Goal: Information Seeking & Learning: Learn about a topic

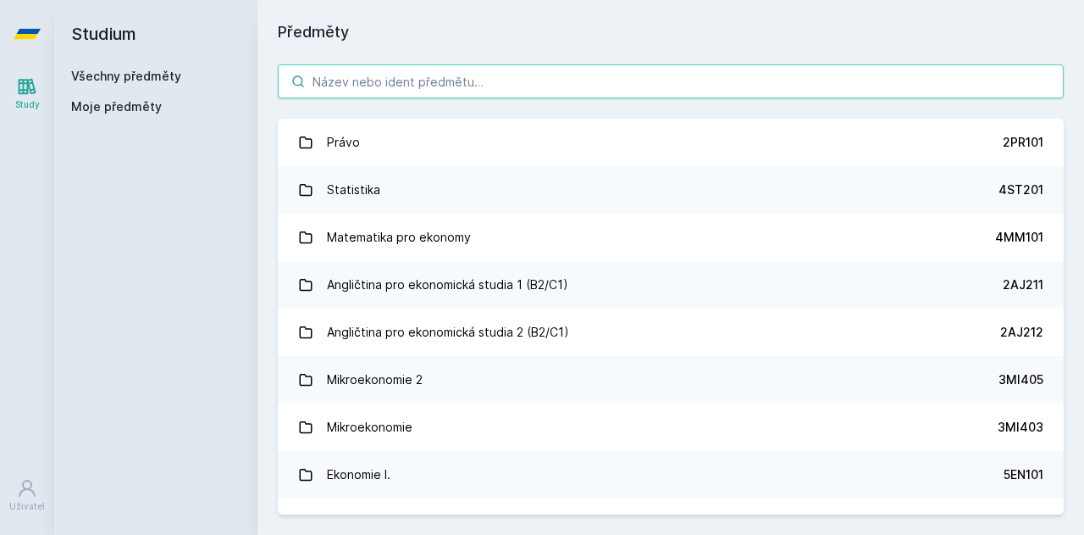
click at [452, 78] on input "search" at bounding box center [671, 81] width 786 height 34
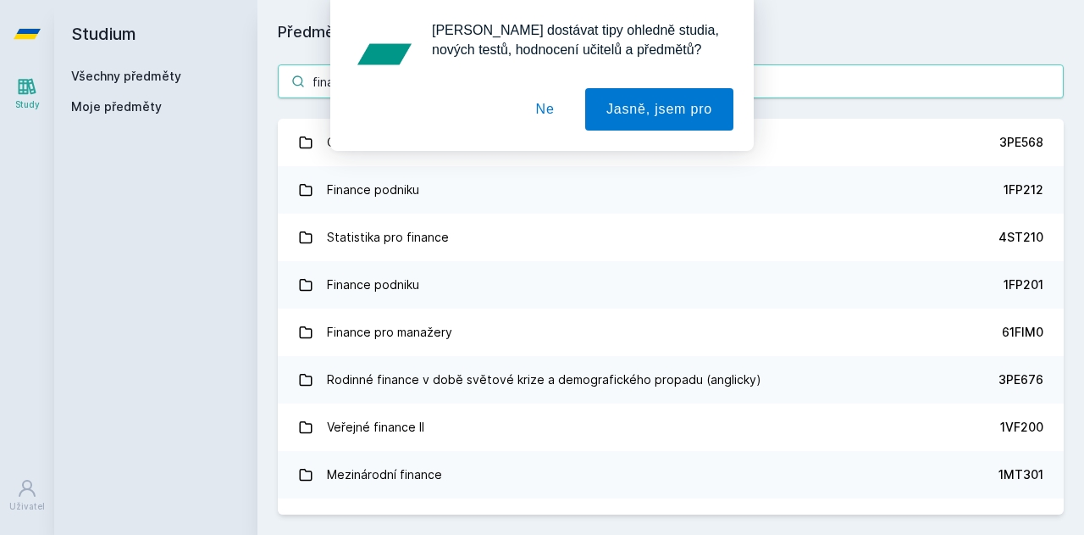
type input "finance"
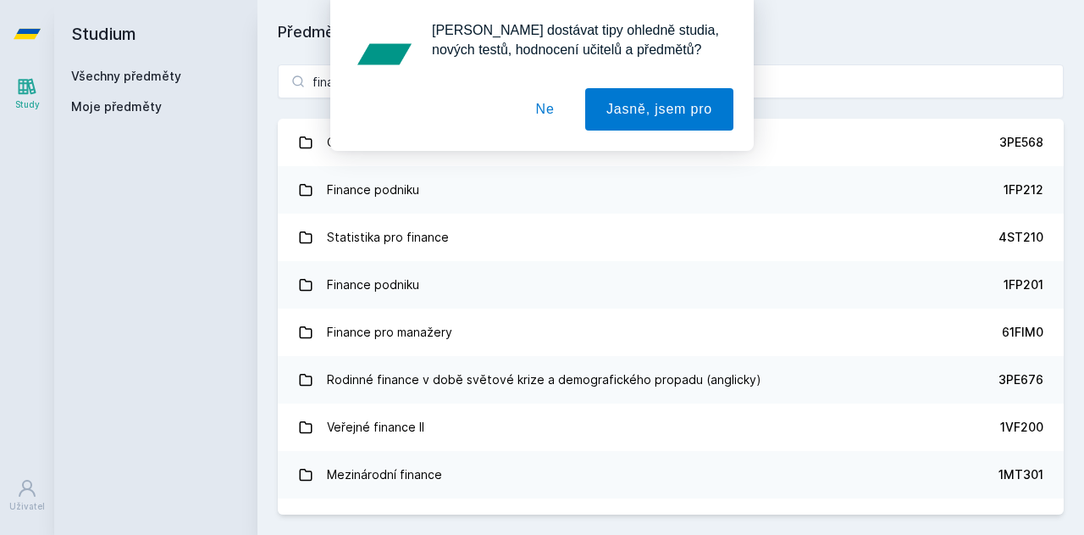
click at [547, 112] on button "Ne" at bounding box center [545, 109] width 61 height 42
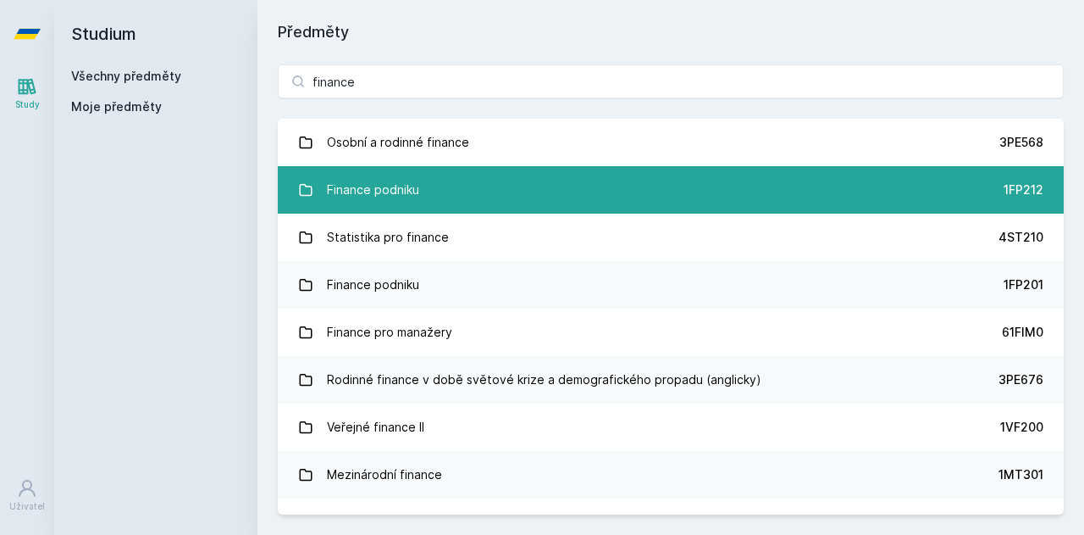
click at [512, 210] on link "Finance podniku 1FP212" at bounding box center [671, 189] width 786 height 47
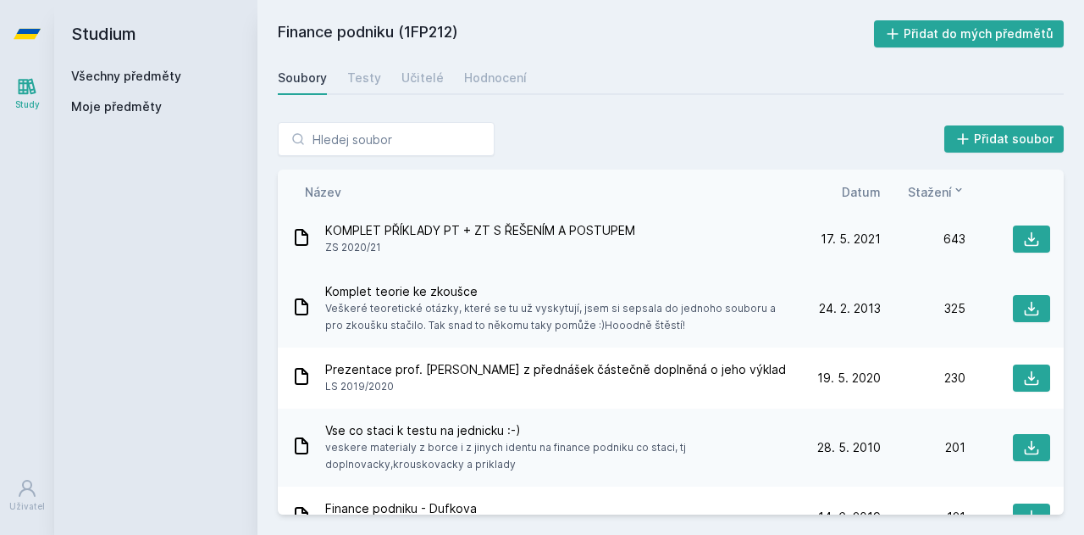
scroll to position [7, 0]
click at [1014, 245] on button at bounding box center [1031, 237] width 37 height 27
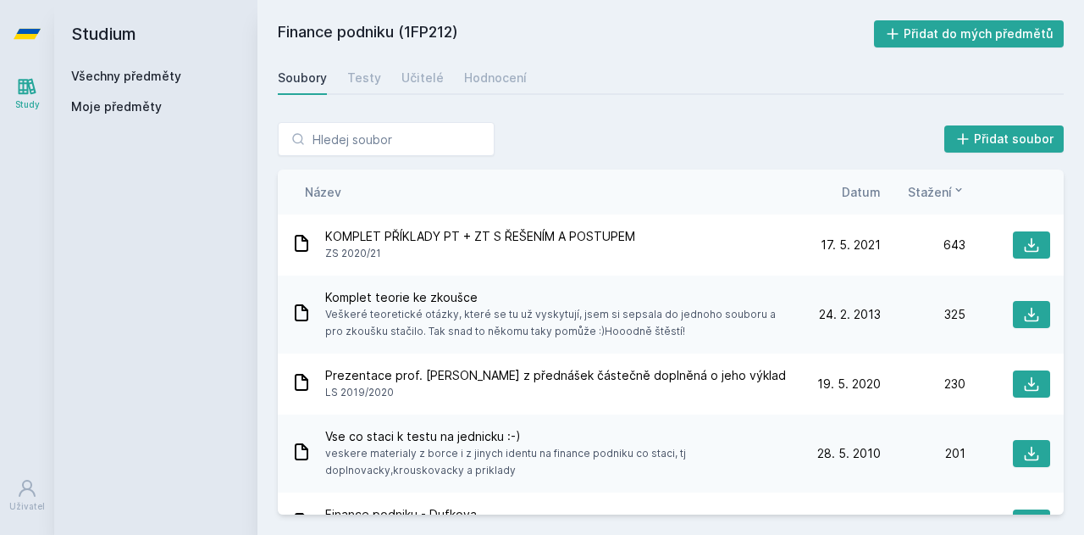
scroll to position [1, 0]
click at [1023, 312] on icon at bounding box center [1031, 313] width 17 height 17
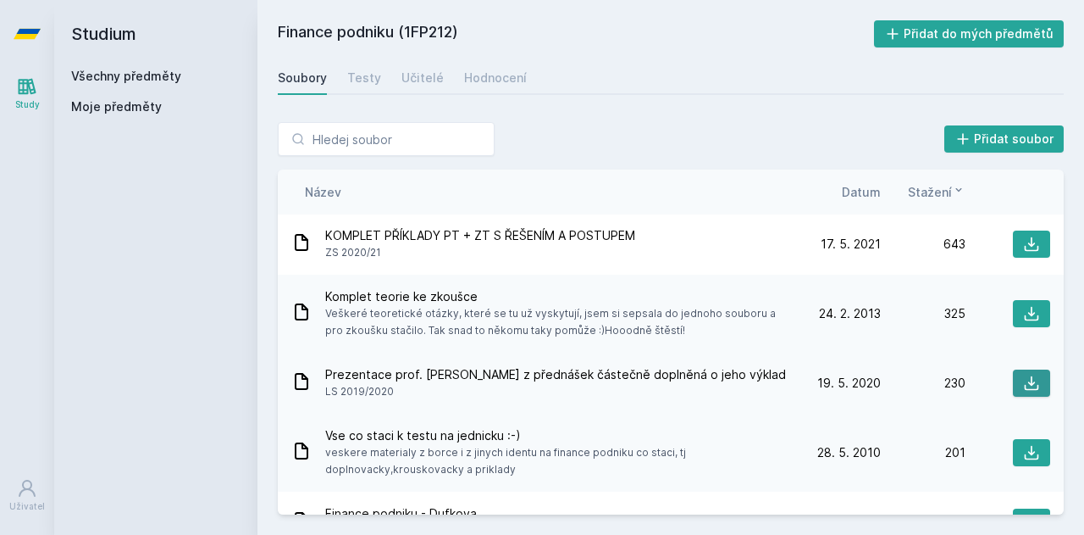
click at [1023, 388] on icon at bounding box center [1031, 382] width 17 height 17
drag, startPoint x: 454, startPoint y: 27, endPoint x: 435, endPoint y: 28, distance: 19.5
click at [435, 28] on h2 "Finance podniku (1FP212)" at bounding box center [576, 33] width 596 height 27
click at [458, 28] on h2 "Finance podniku (1FP212)" at bounding box center [576, 33] width 596 height 27
drag, startPoint x: 458, startPoint y: 28, endPoint x: 421, endPoint y: 26, distance: 37.3
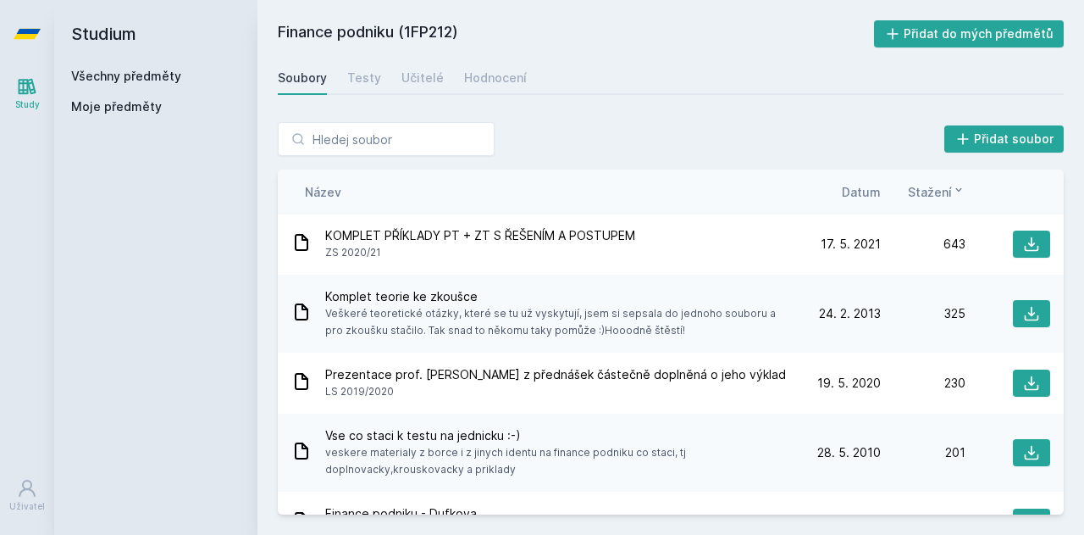
click at [421, 26] on h2 "Finance podniku (1FP212)" at bounding box center [576, 33] width 596 height 27
copy h2 "1FP212)"
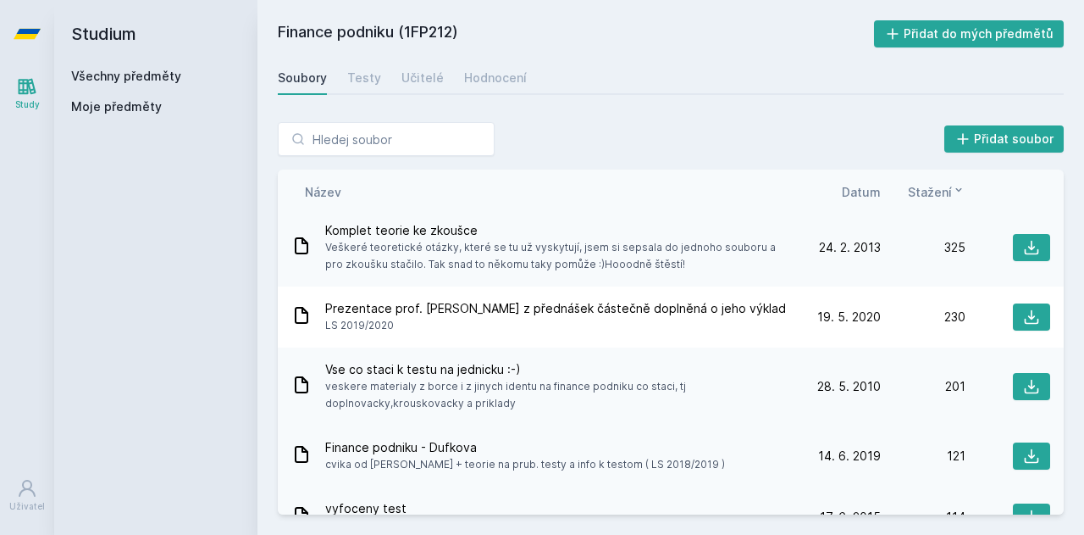
scroll to position [68, 0]
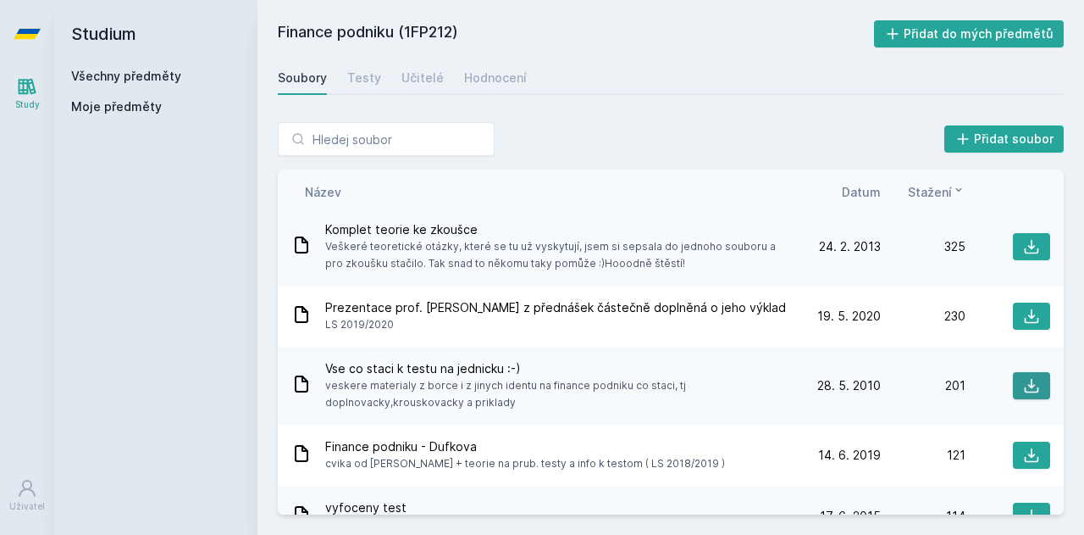
click at [1023, 385] on icon at bounding box center [1031, 385] width 17 height 17
